Goal: Information Seeking & Learning: Learn about a topic

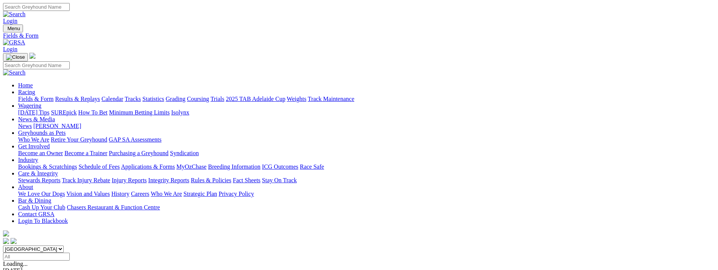
click at [64, 246] on select "South Australia New South Wales Northern Territory Queensland Tasmania Victoria…" at bounding box center [33, 249] width 61 height 7
select select "SA"
click at [64, 246] on select "South Australia New South Wales Northern Territory Queensland Tasmania Victoria…" at bounding box center [33, 249] width 61 height 7
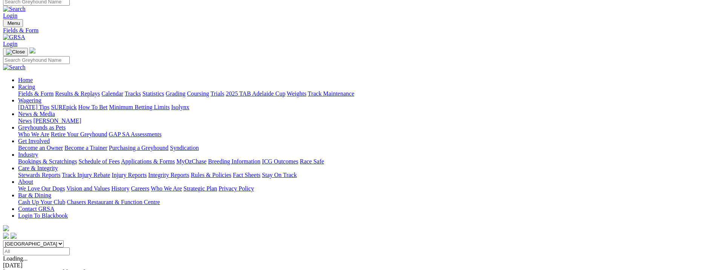
scroll to position [148, 0]
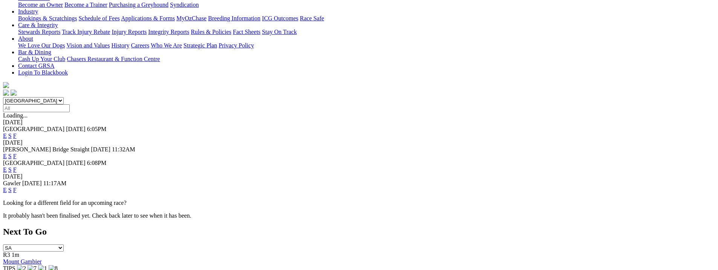
click at [17, 167] on link "F" at bounding box center [14, 170] width 3 height 6
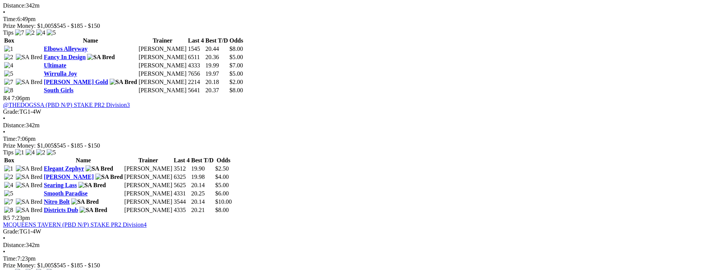
scroll to position [639, 0]
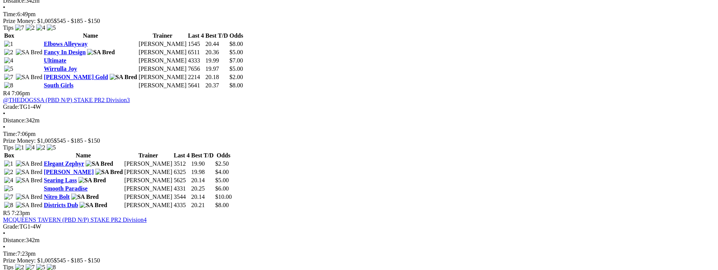
scroll to position [657, 0]
